Goal: Check status

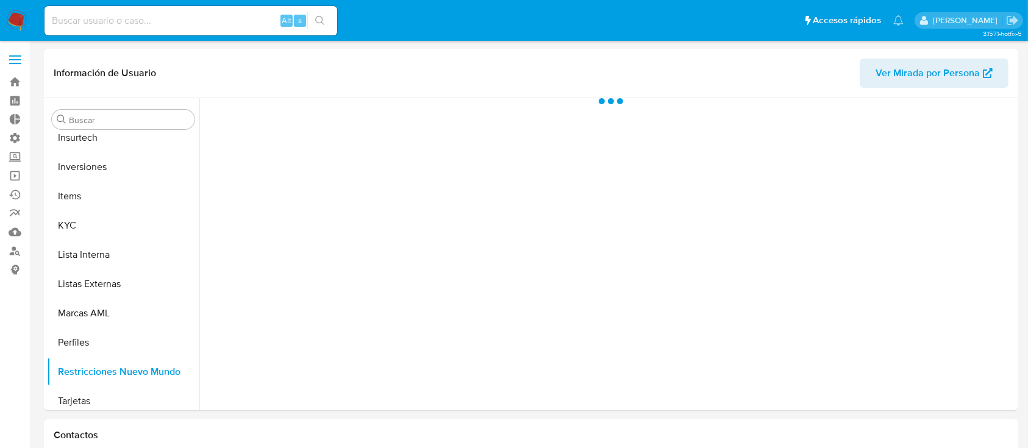
scroll to position [574, 0]
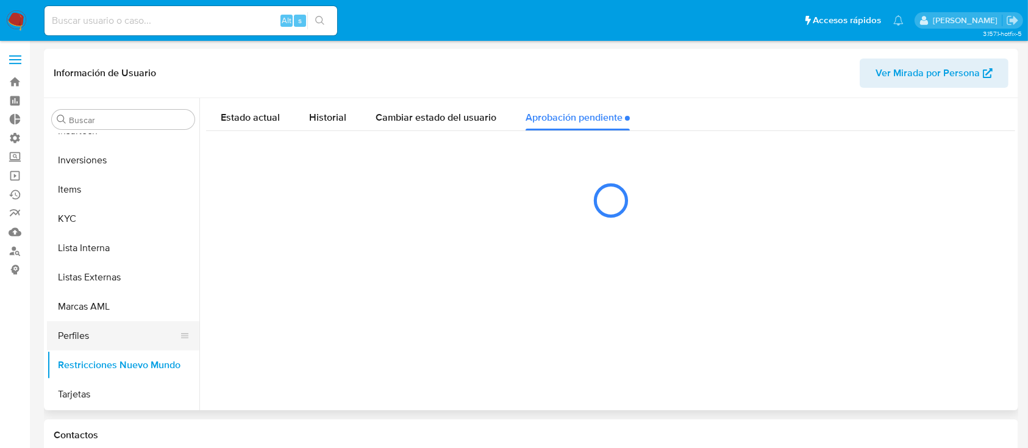
select select "10"
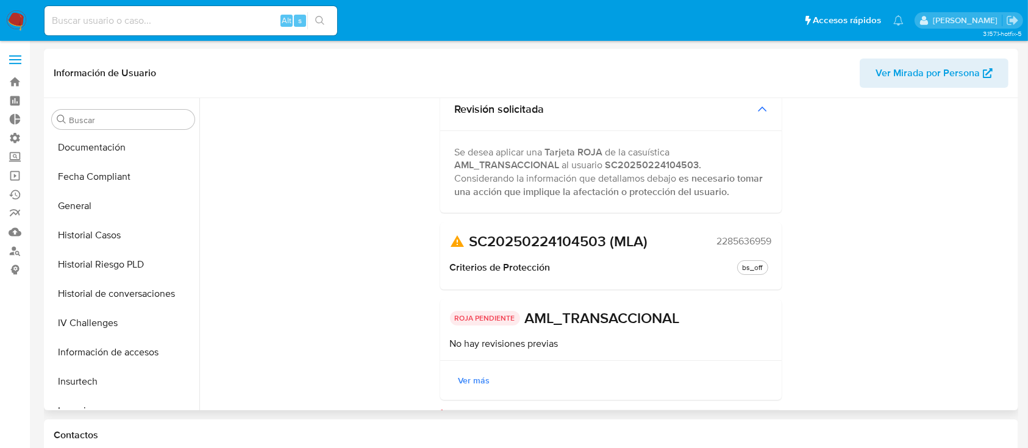
scroll to position [325, 0]
click at [108, 229] on button "Historial Casos" at bounding box center [118, 233] width 143 height 29
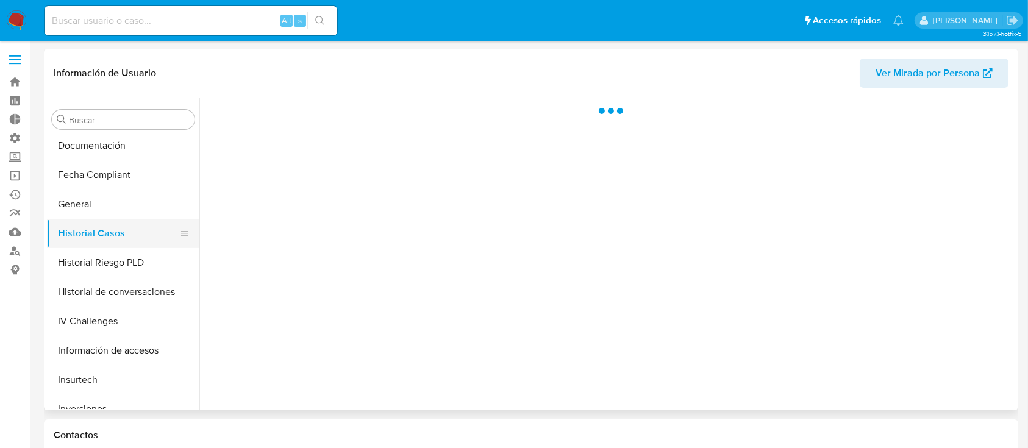
scroll to position [0, 0]
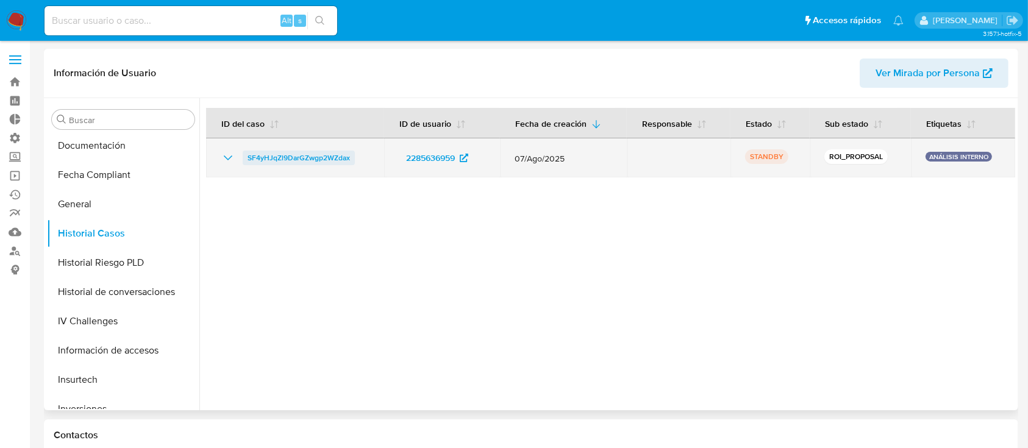
click at [284, 151] on span "SF4yHJqZl9DarGZwgp2WZdax" at bounding box center [299, 158] width 102 height 15
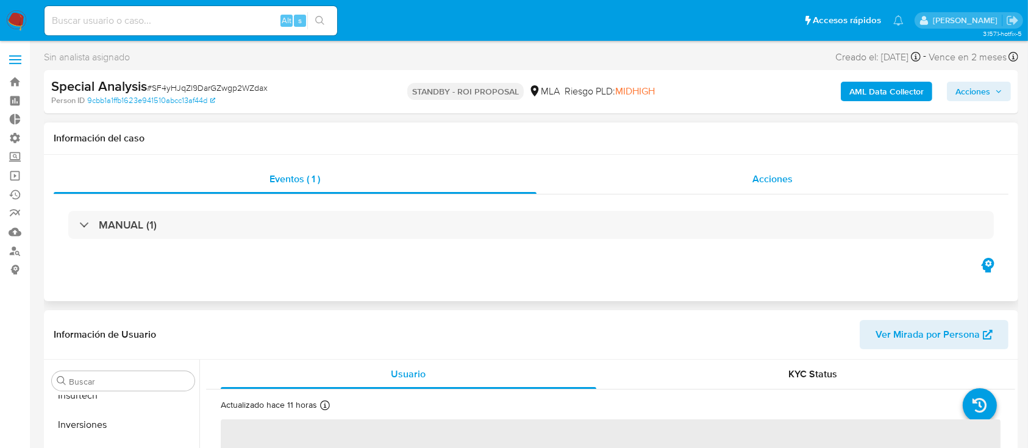
scroll to position [574, 0]
click at [704, 183] on div "Acciones" at bounding box center [773, 179] width 473 height 29
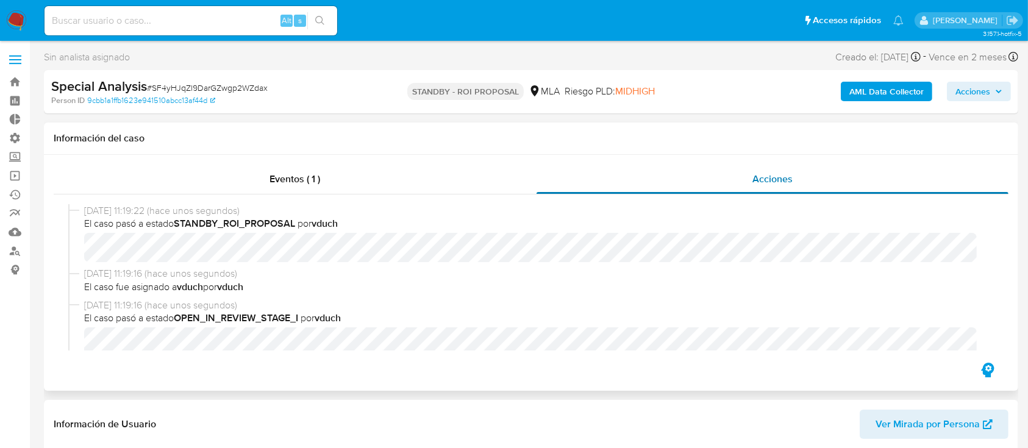
select select "10"
